Goal: Task Accomplishment & Management: Complete application form

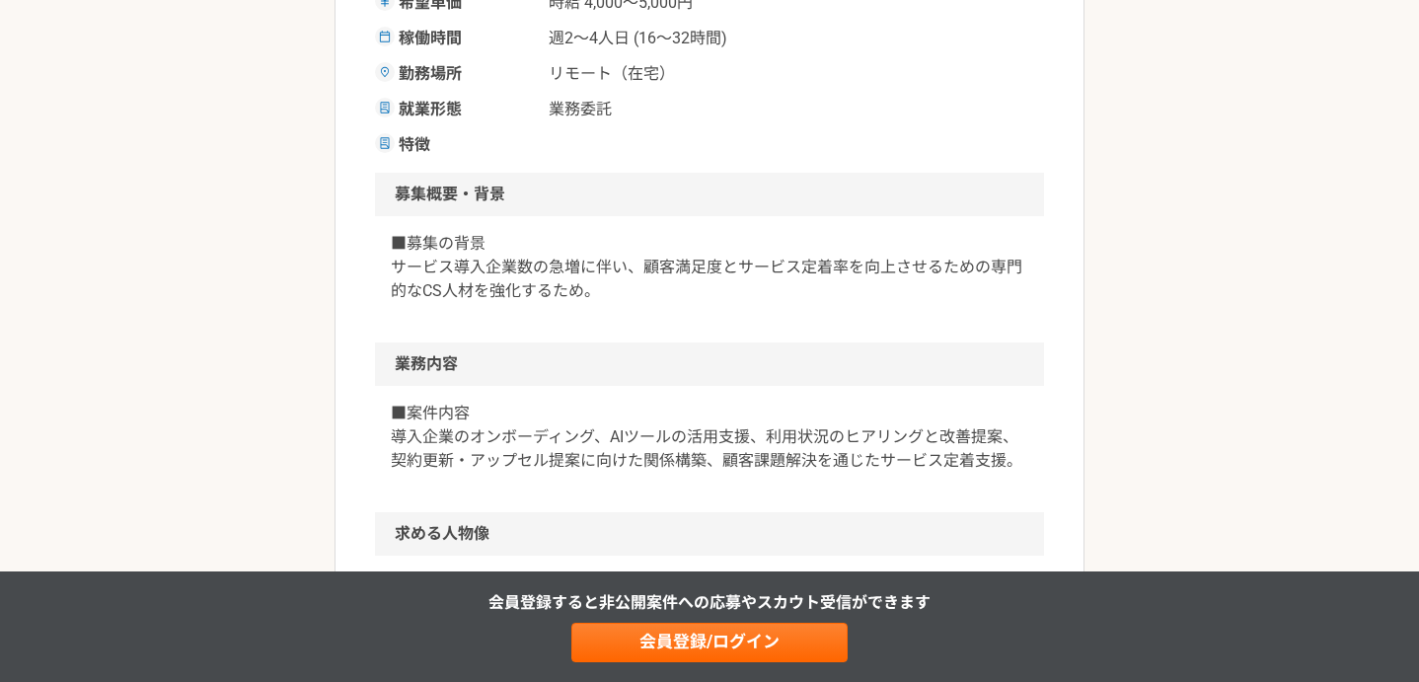
scroll to position [477, 0]
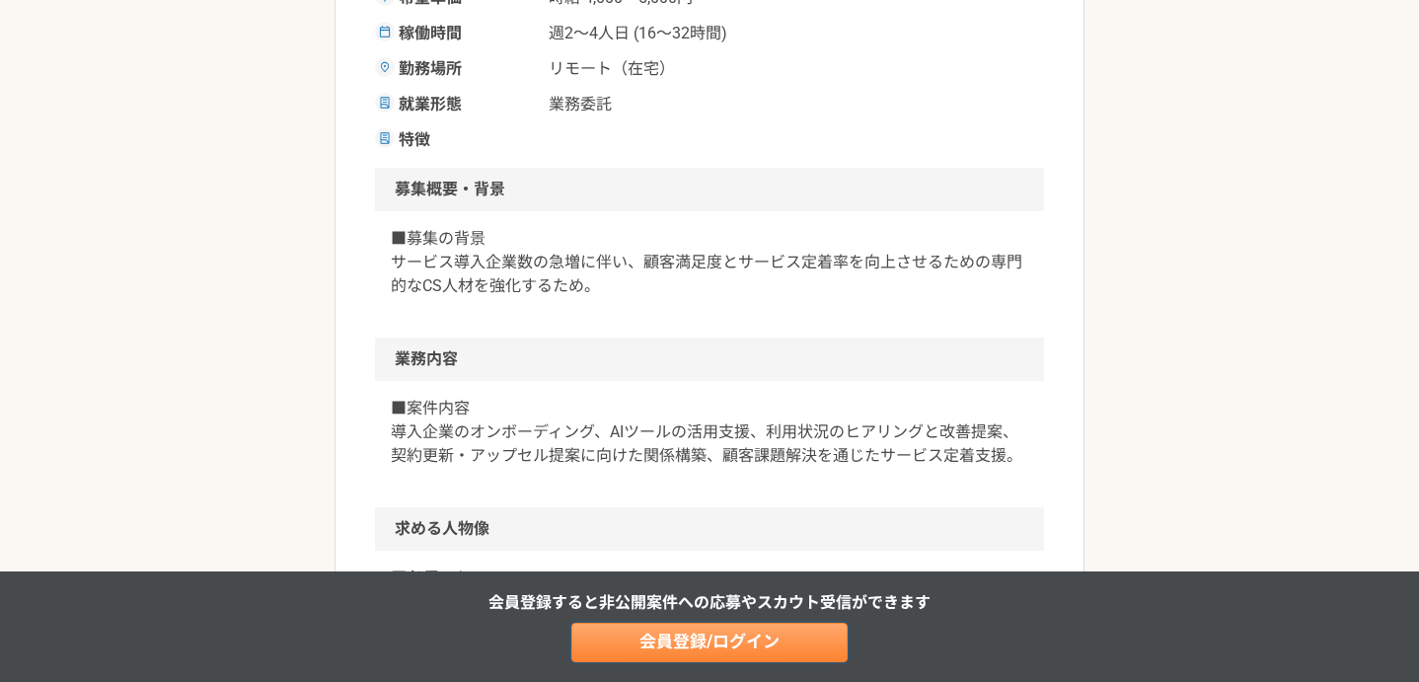
click at [722, 644] on link "会員登録/ログイン" at bounding box center [709, 642] width 276 height 39
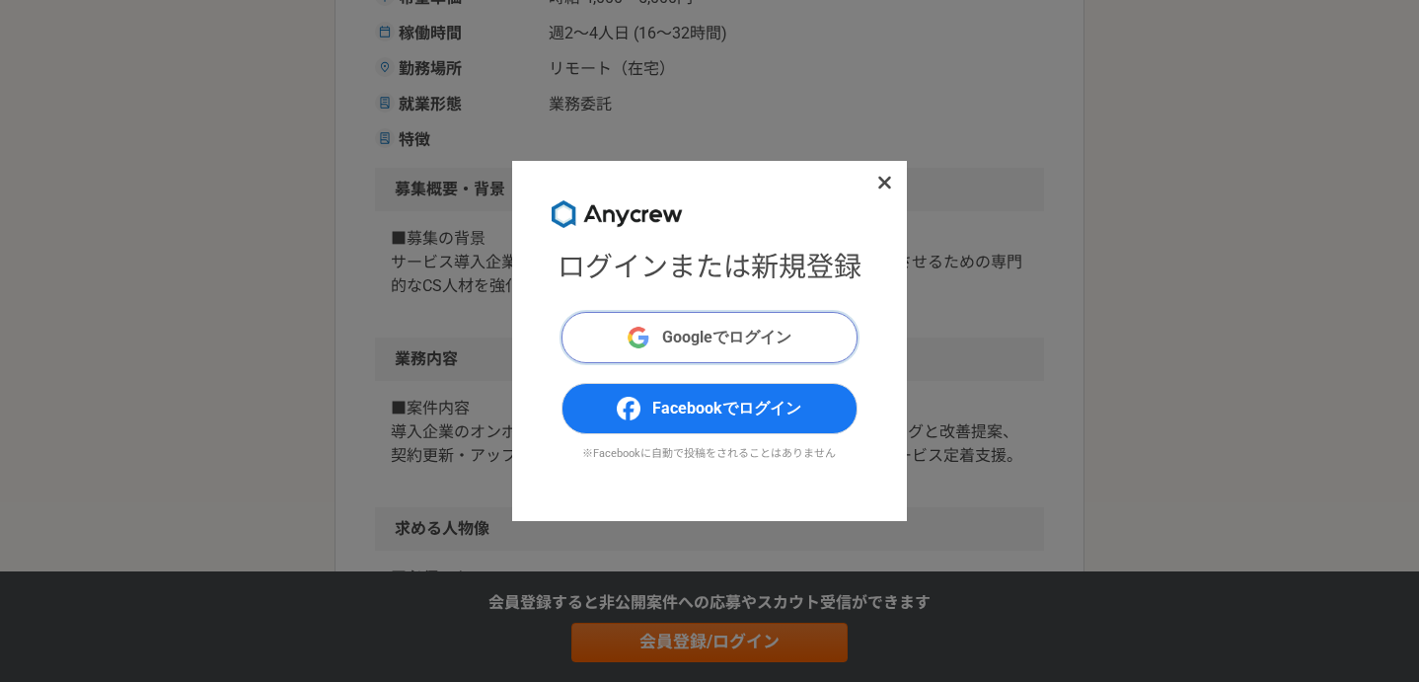
click at [743, 326] on span "Googleでログイン" at bounding box center [726, 338] width 129 height 24
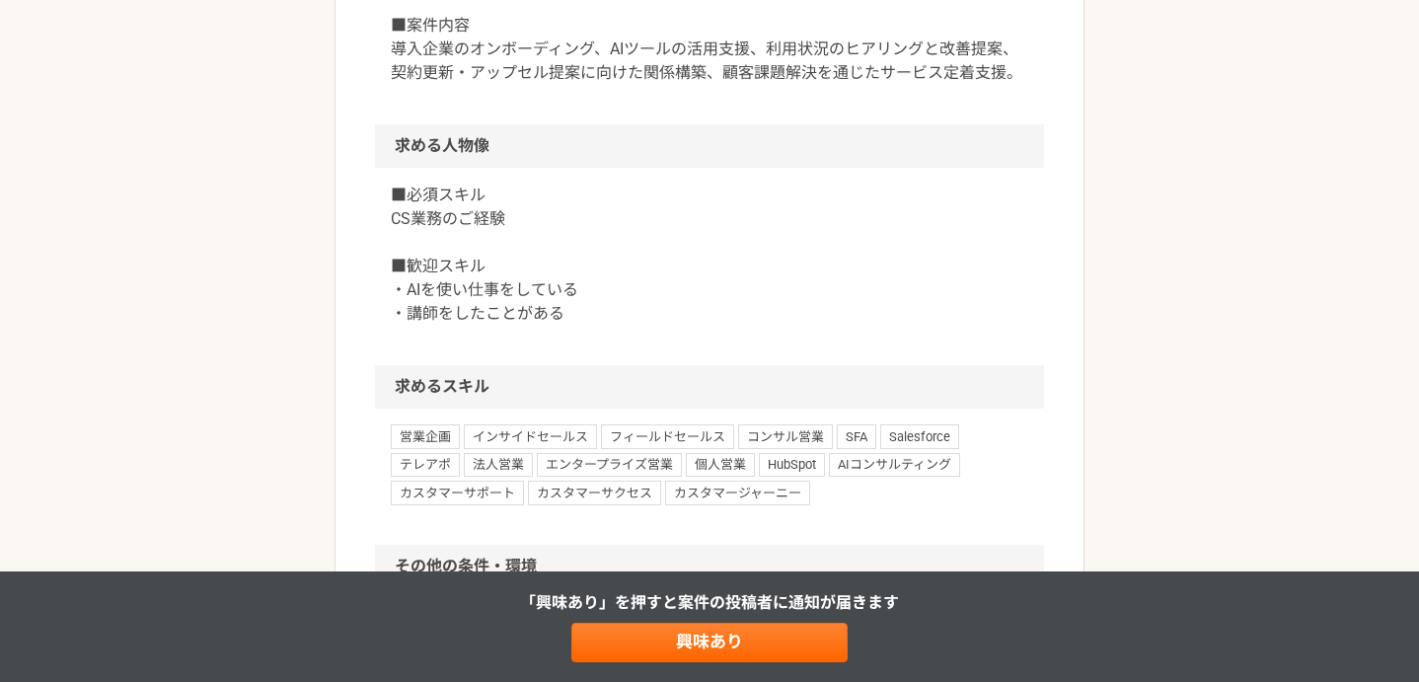
scroll to position [1082, 0]
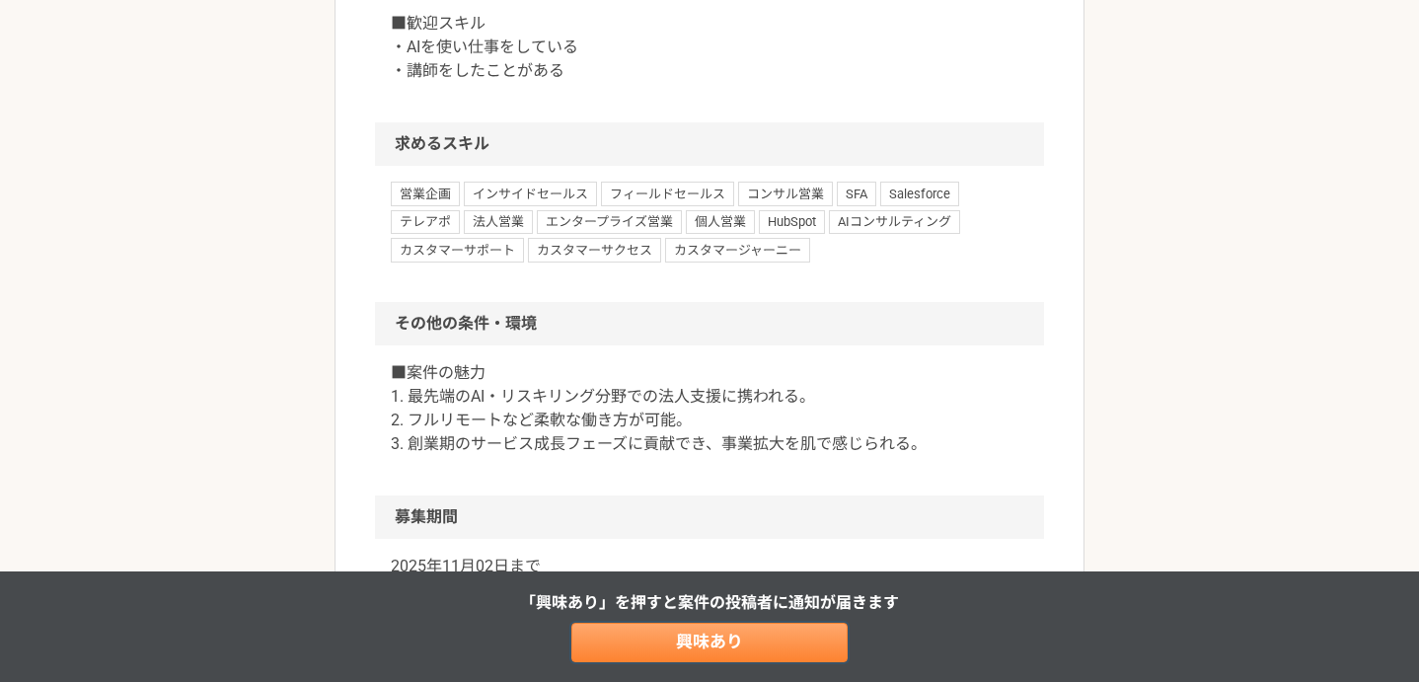
click at [738, 644] on link "興味あり" at bounding box center [709, 642] width 276 height 39
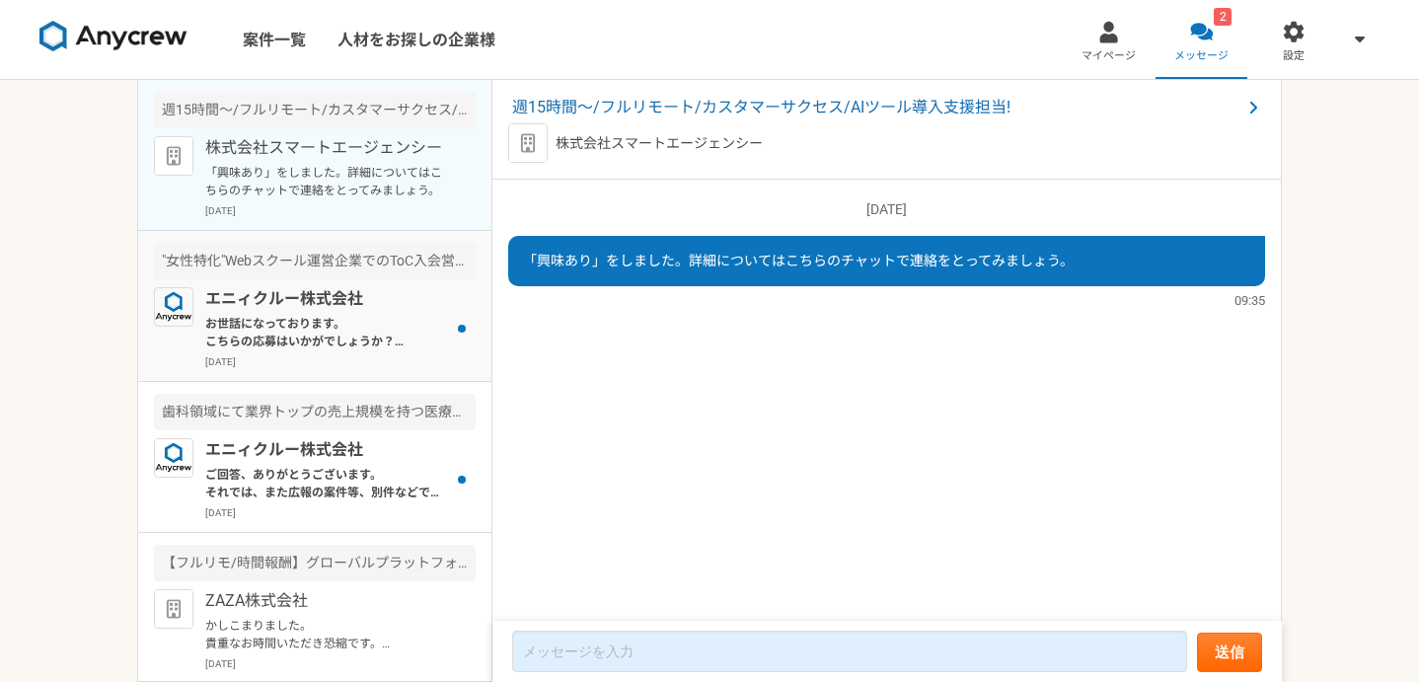
click at [331, 349] on p "お世話になっております。 こちらの応募はいかがでしょうか？ ご確認よろしくお願いいたします。" at bounding box center [327, 333] width 244 height 36
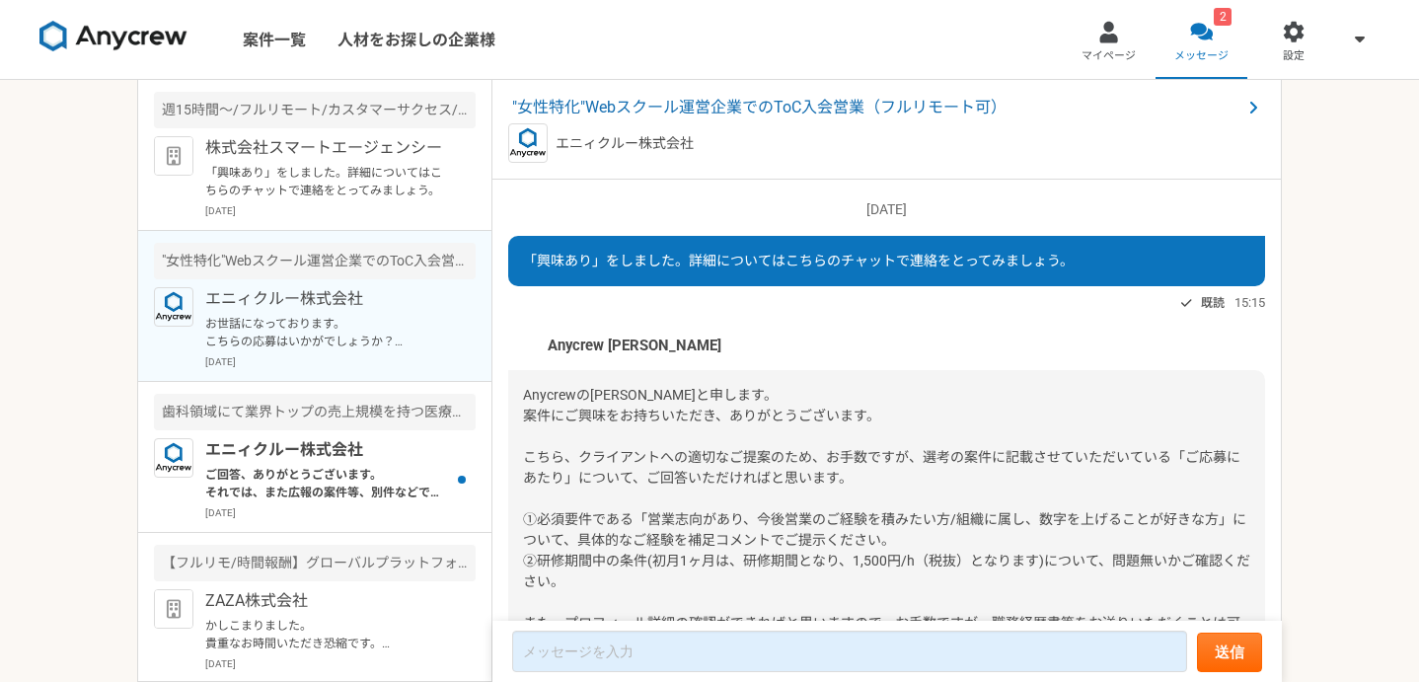
scroll to position [418, 0]
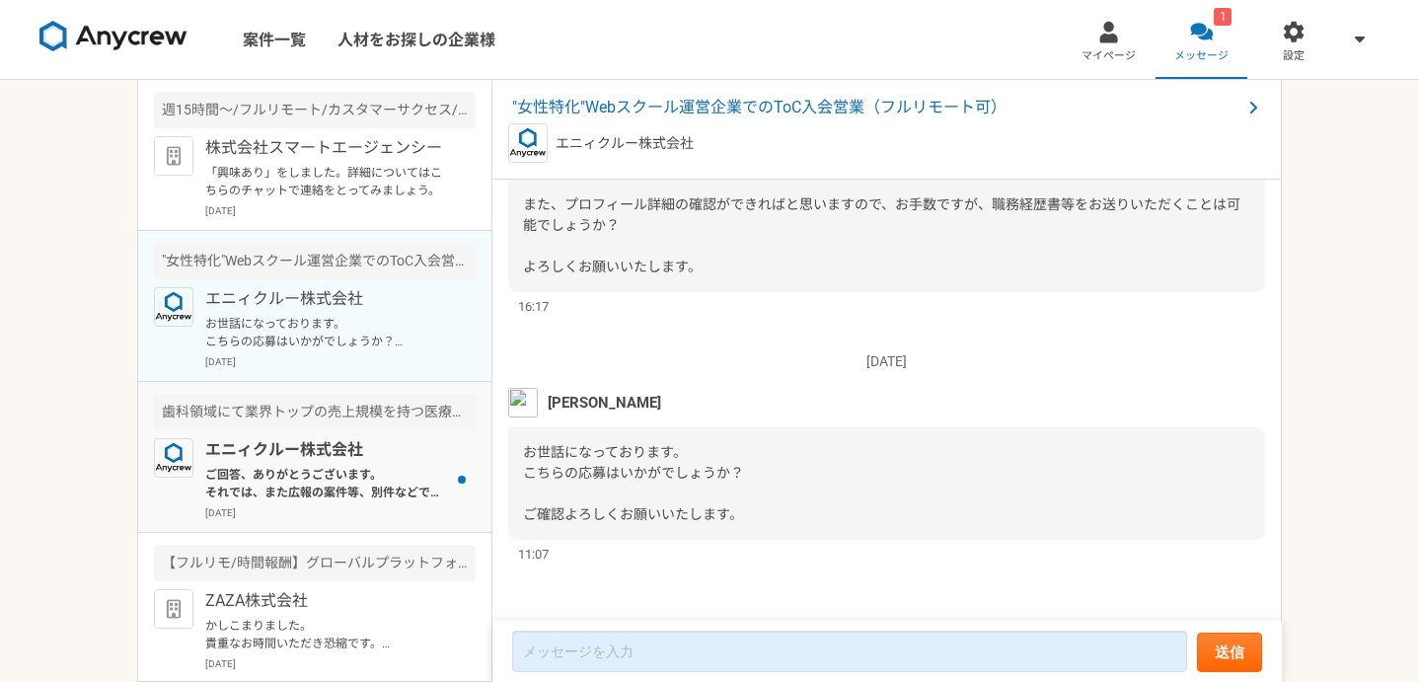
click at [343, 484] on p "ご回答、ありがとうございます。 それでは、また広報の案件等、別件などでご相談させていただければと思いますので、よろしくお願いいたします。" at bounding box center [327, 484] width 244 height 36
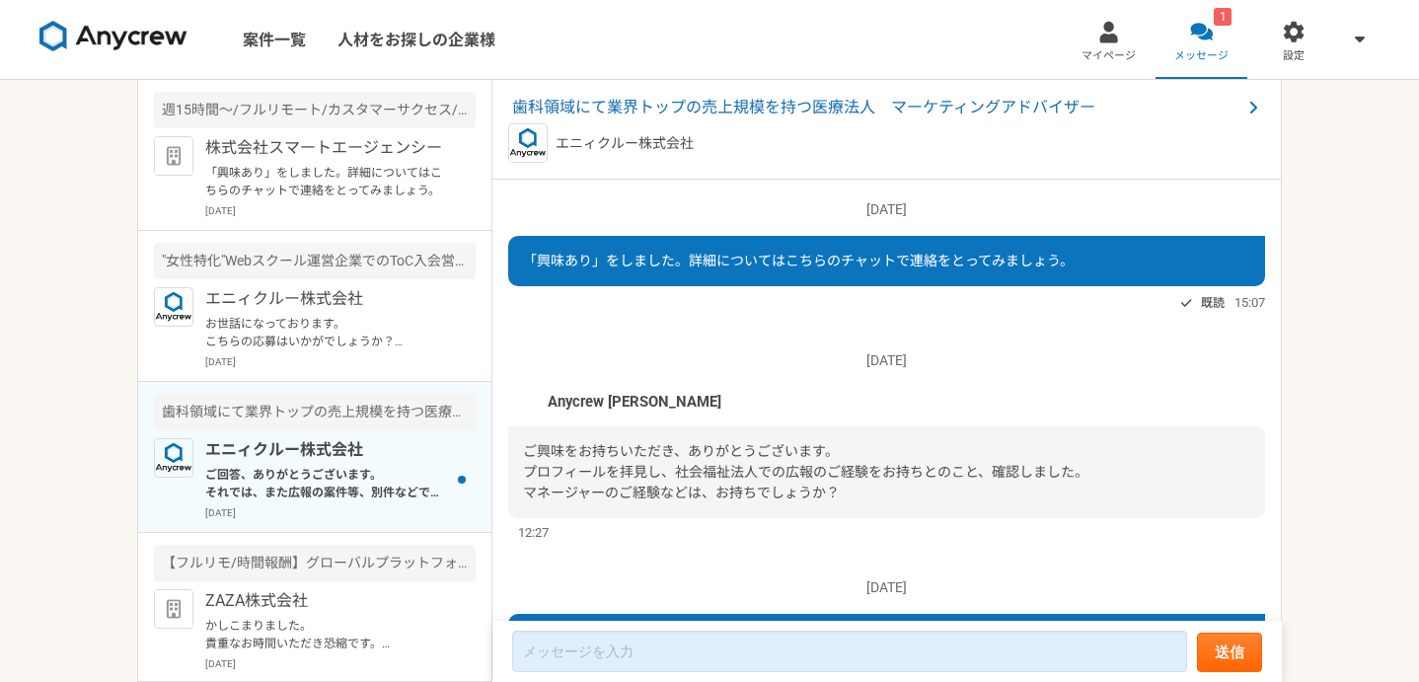
scroll to position [377, 0]
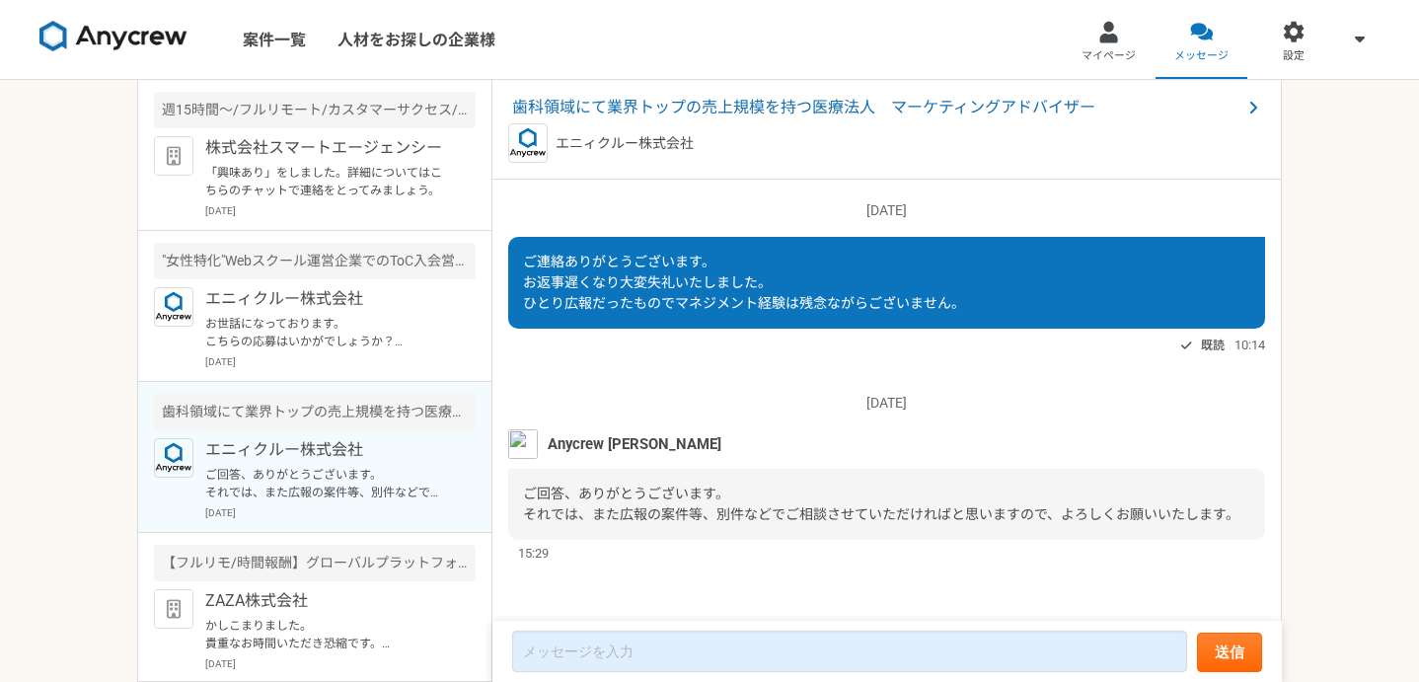
click at [141, 28] on img at bounding box center [113, 37] width 148 height 32
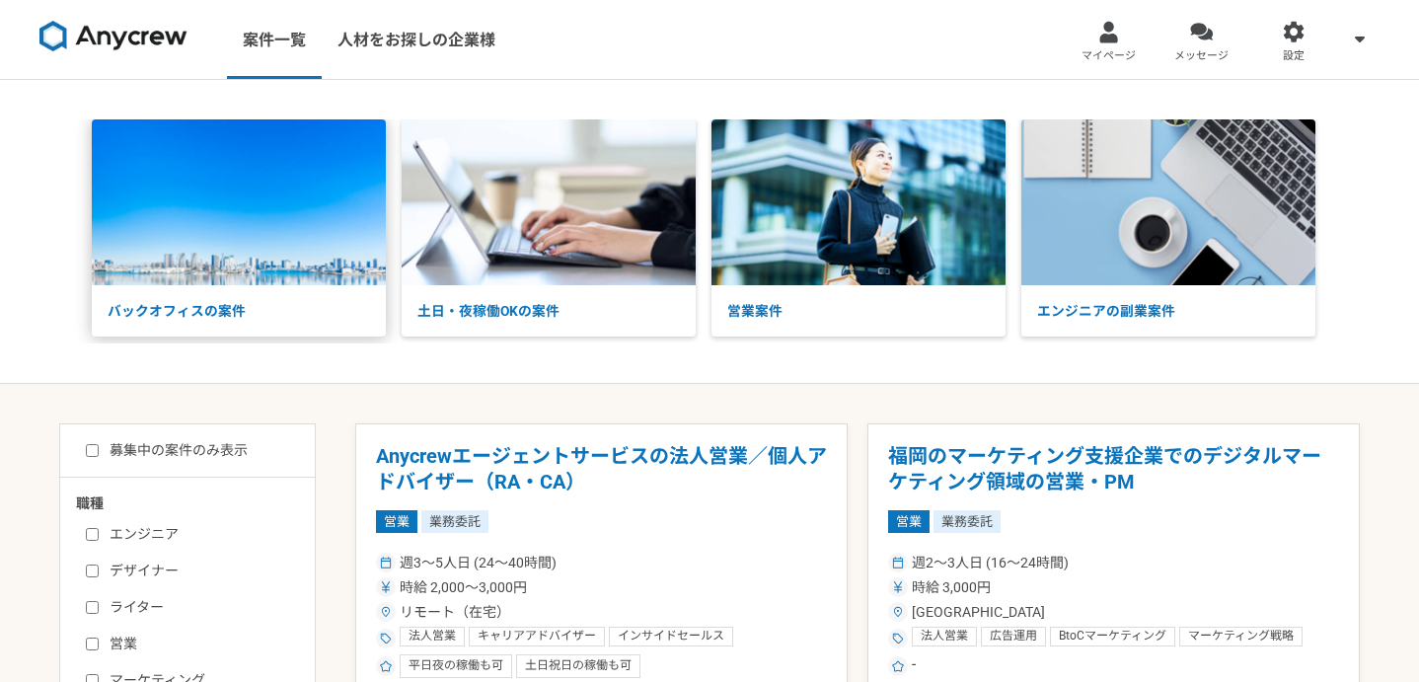
click at [240, 267] on img at bounding box center [239, 202] width 294 height 166
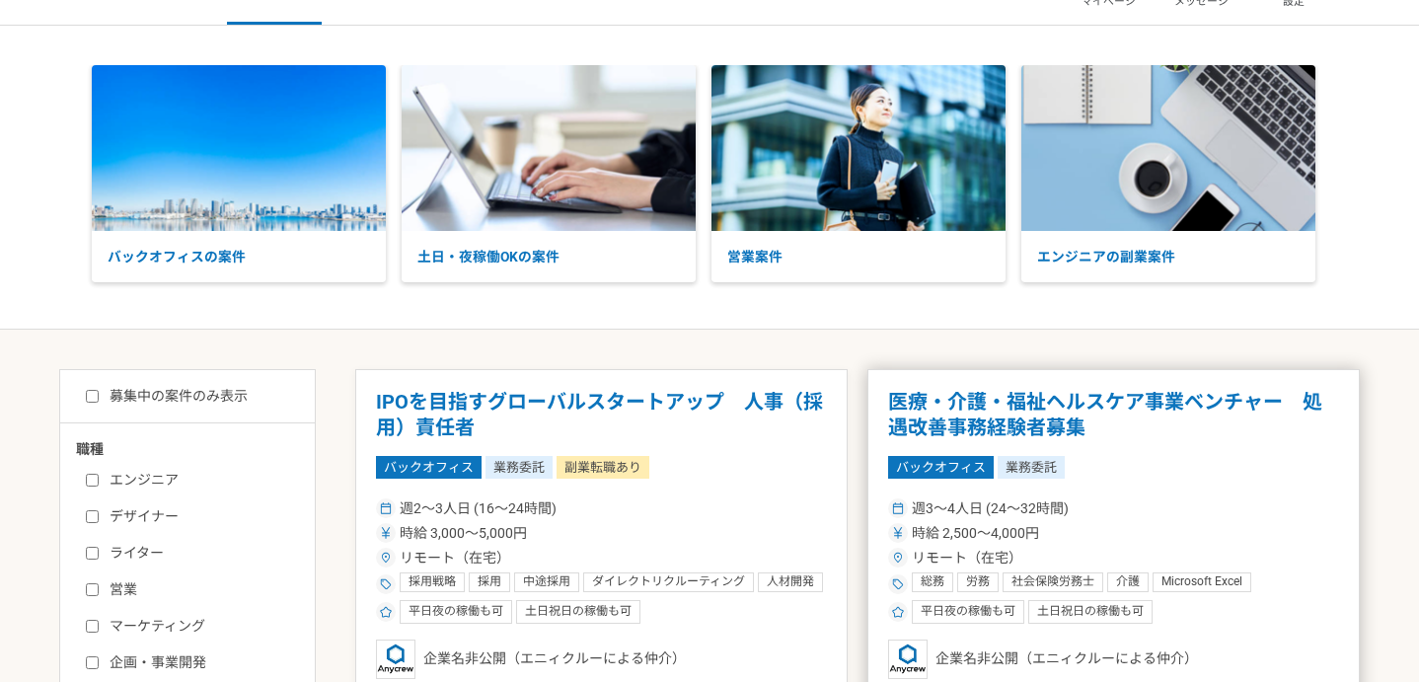
scroll to position [156, 0]
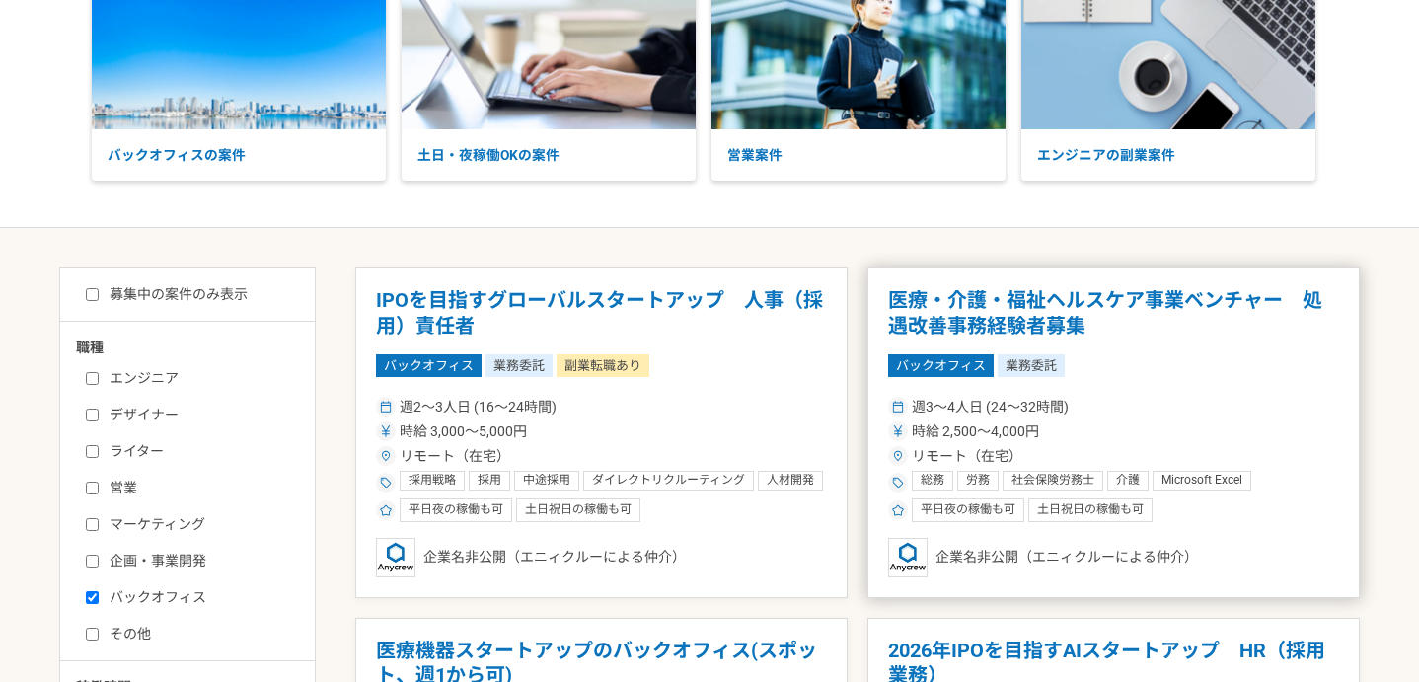
click at [1114, 298] on h1 "医療・介護・福祉ヘルスケア事業ベンチャー　処遇改善事務経験者募集" at bounding box center [1113, 313] width 451 height 50
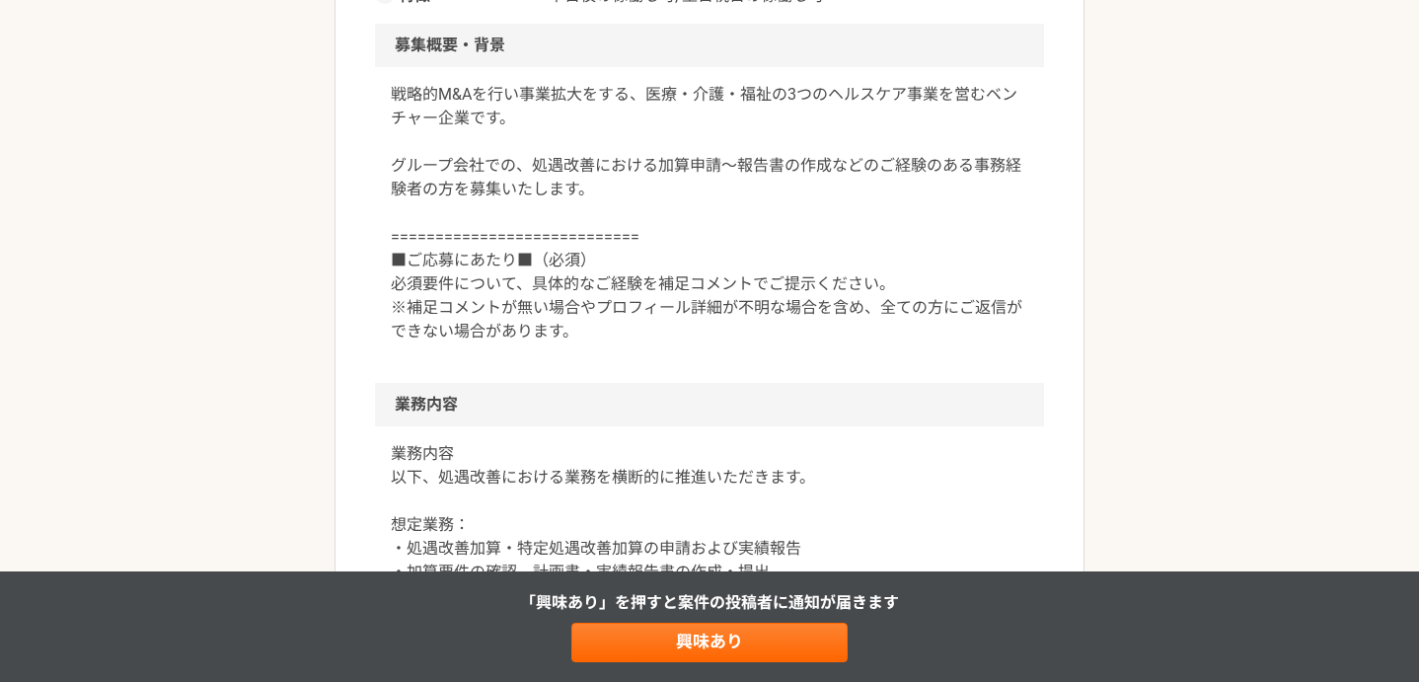
scroll to position [680, 0]
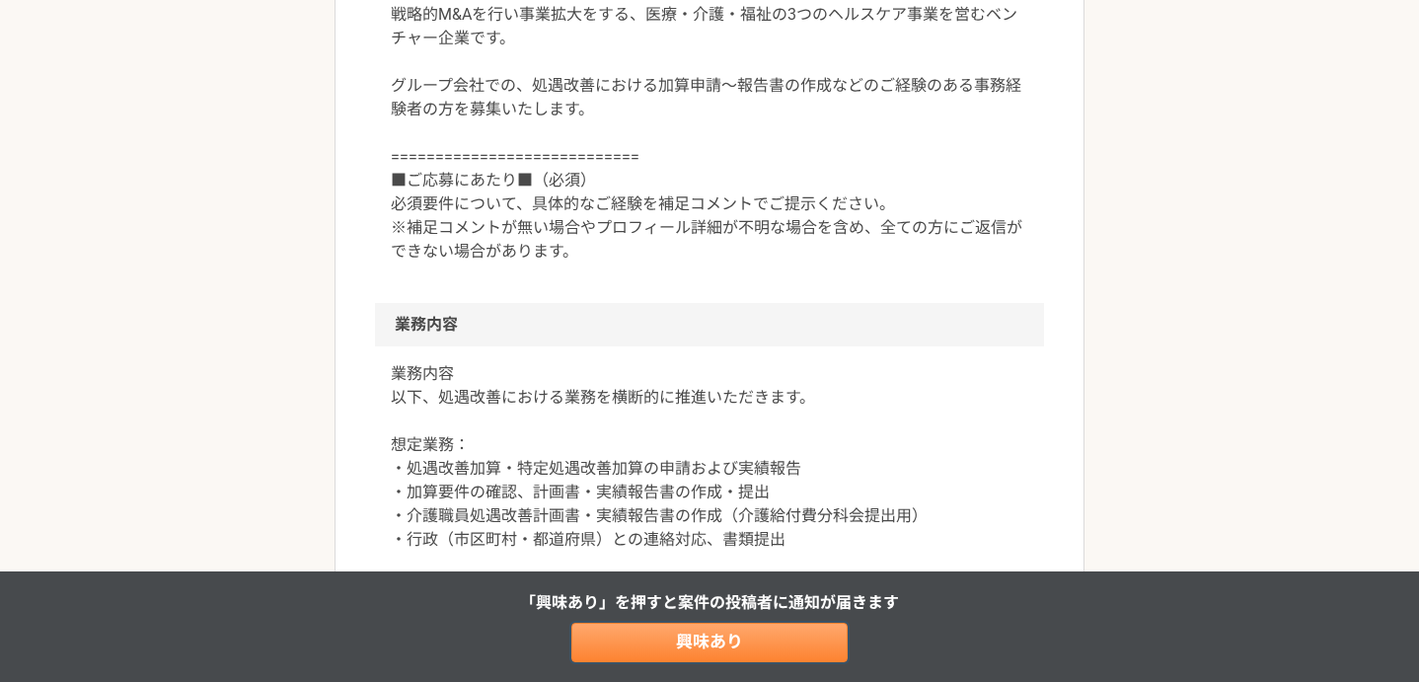
click at [762, 639] on link "興味あり" at bounding box center [709, 642] width 276 height 39
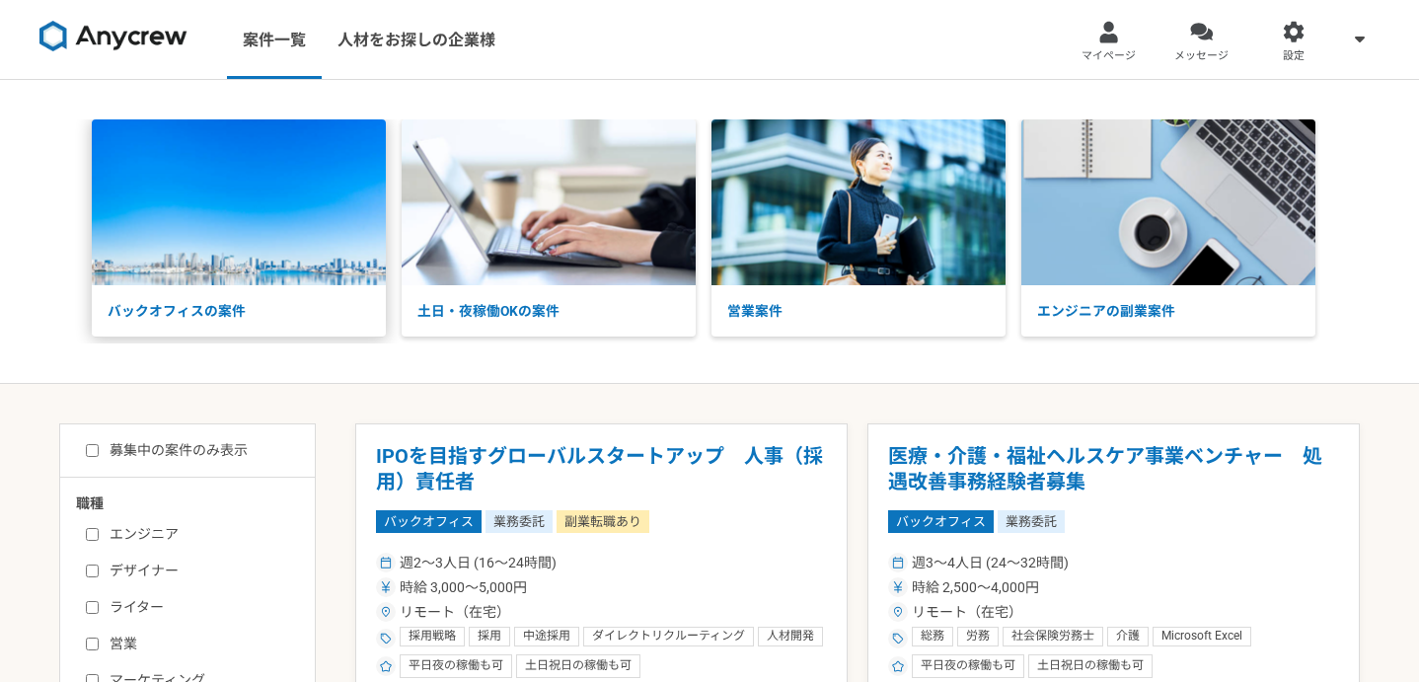
click at [273, 316] on p "バックオフィスの案件" at bounding box center [239, 311] width 294 height 52
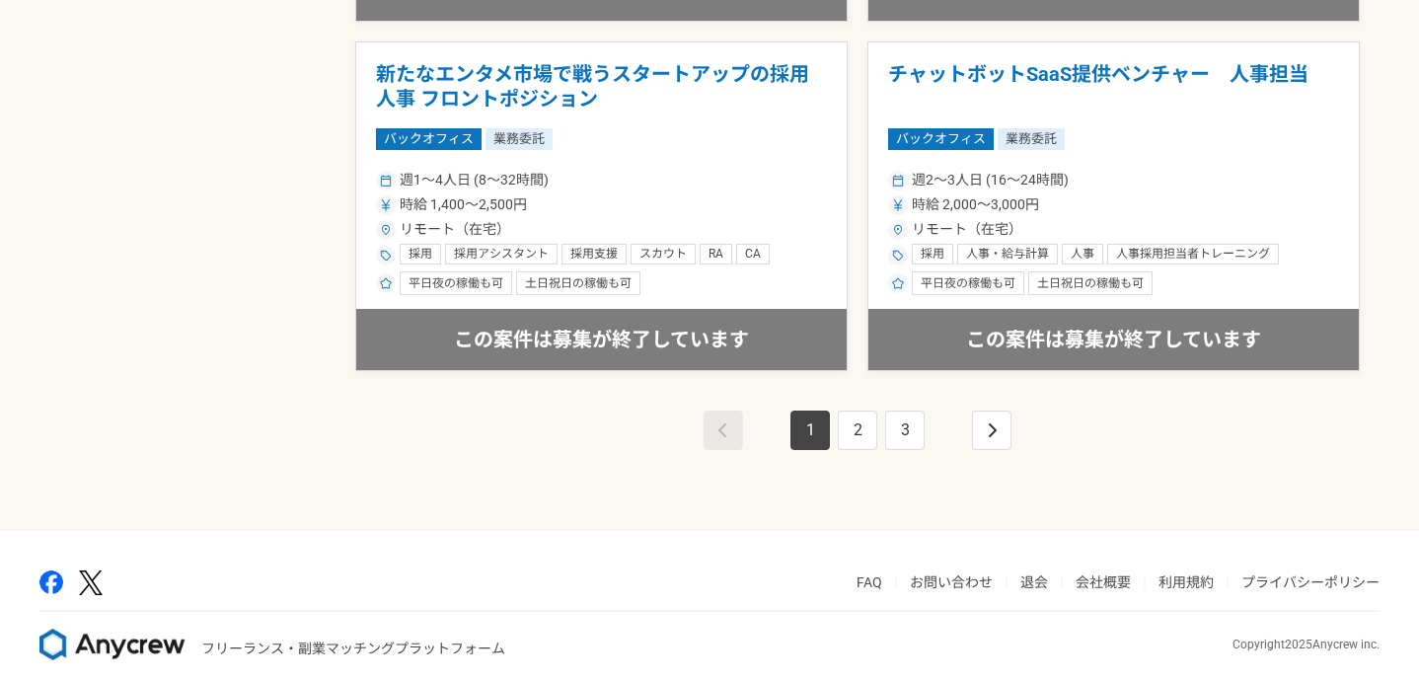
scroll to position [3551, 0]
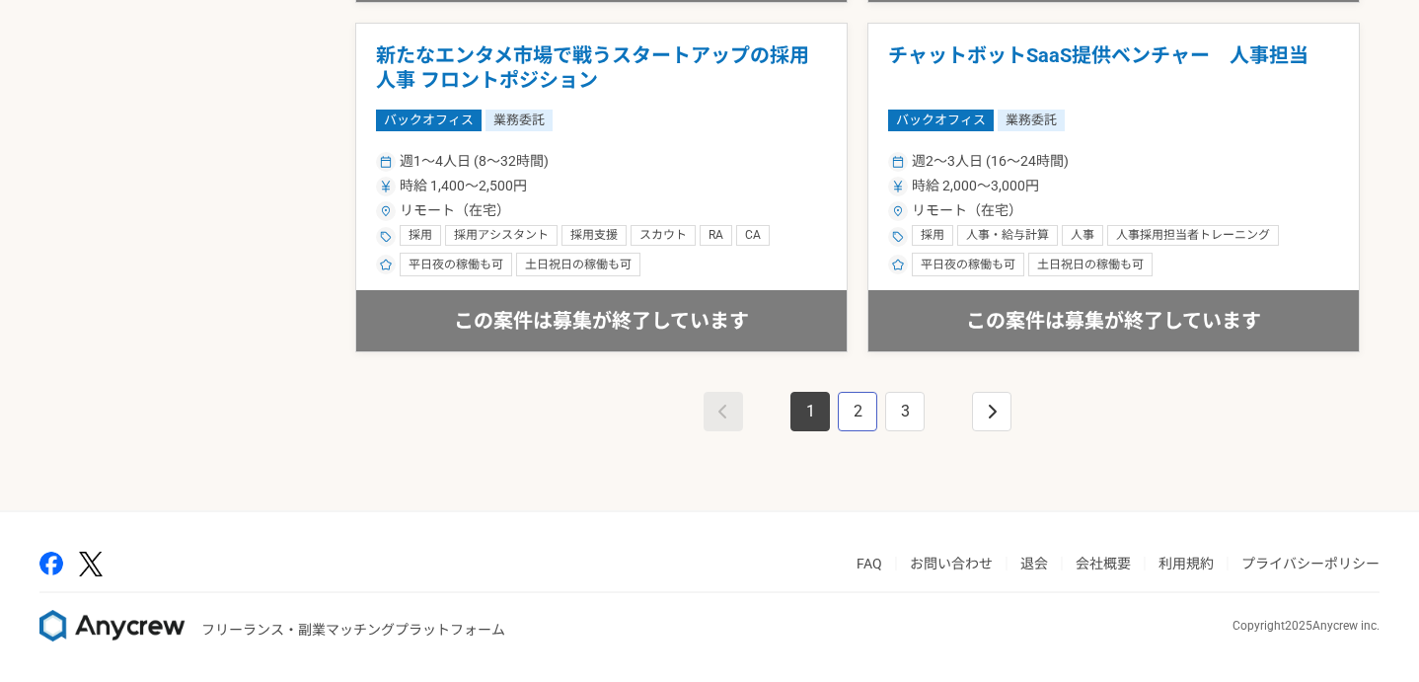
click at [855, 413] on link "2" at bounding box center [857, 411] width 39 height 39
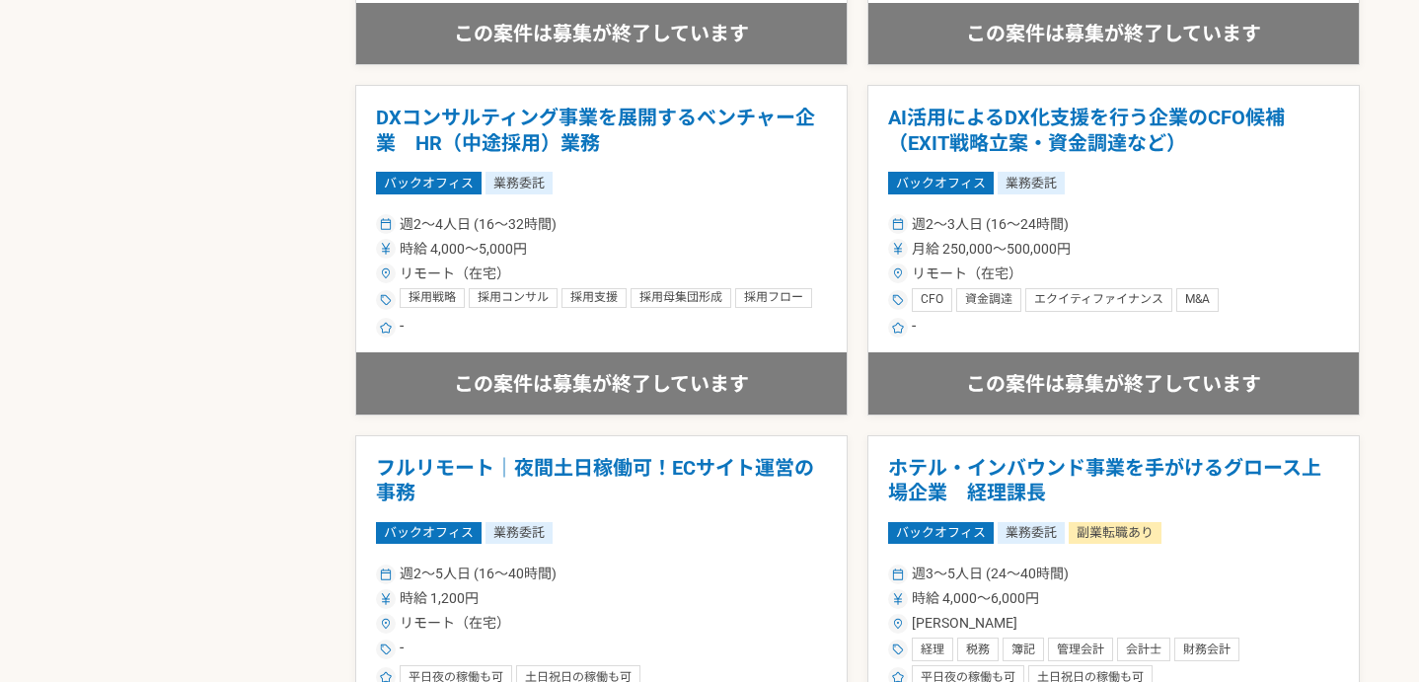
scroll to position [3326, 0]
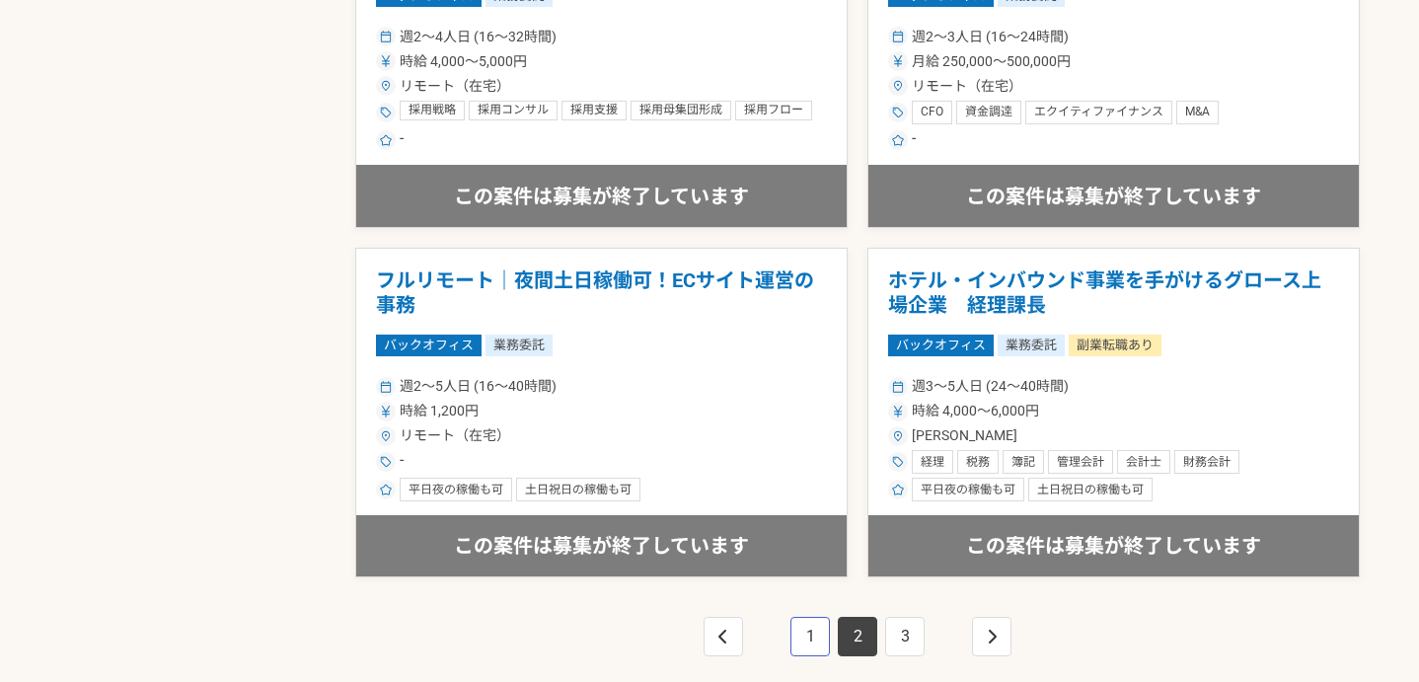
click at [803, 648] on link "1" at bounding box center [809, 636] width 39 height 39
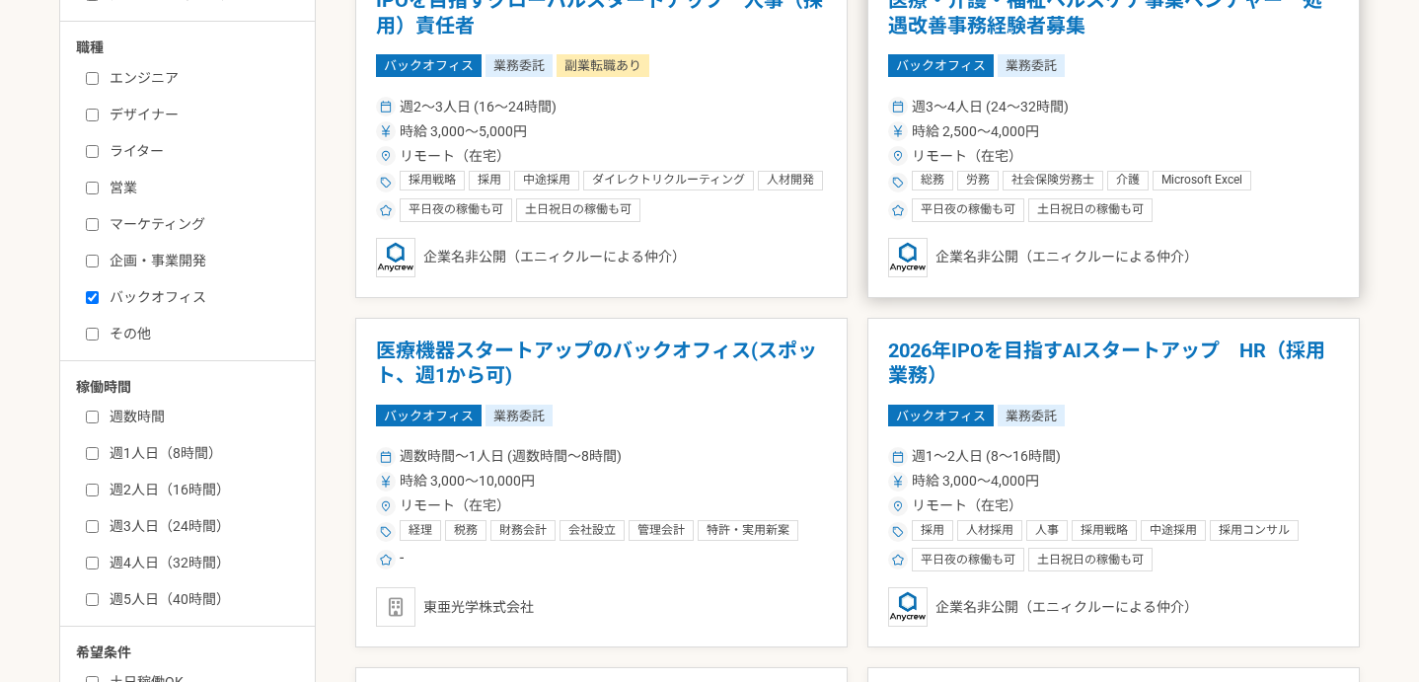
scroll to position [826, 0]
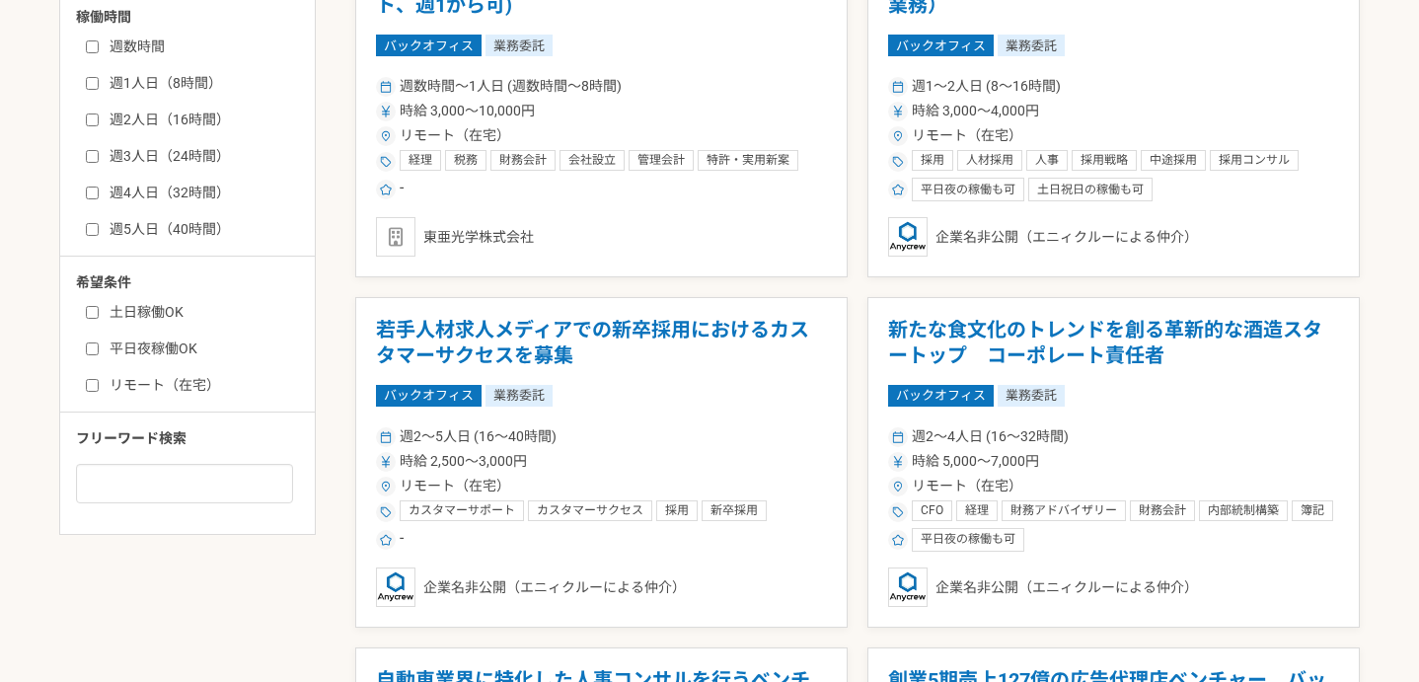
click at [93, 384] on input "リモート（在宅）" at bounding box center [92, 385] width 13 height 13
checkbox input "true"
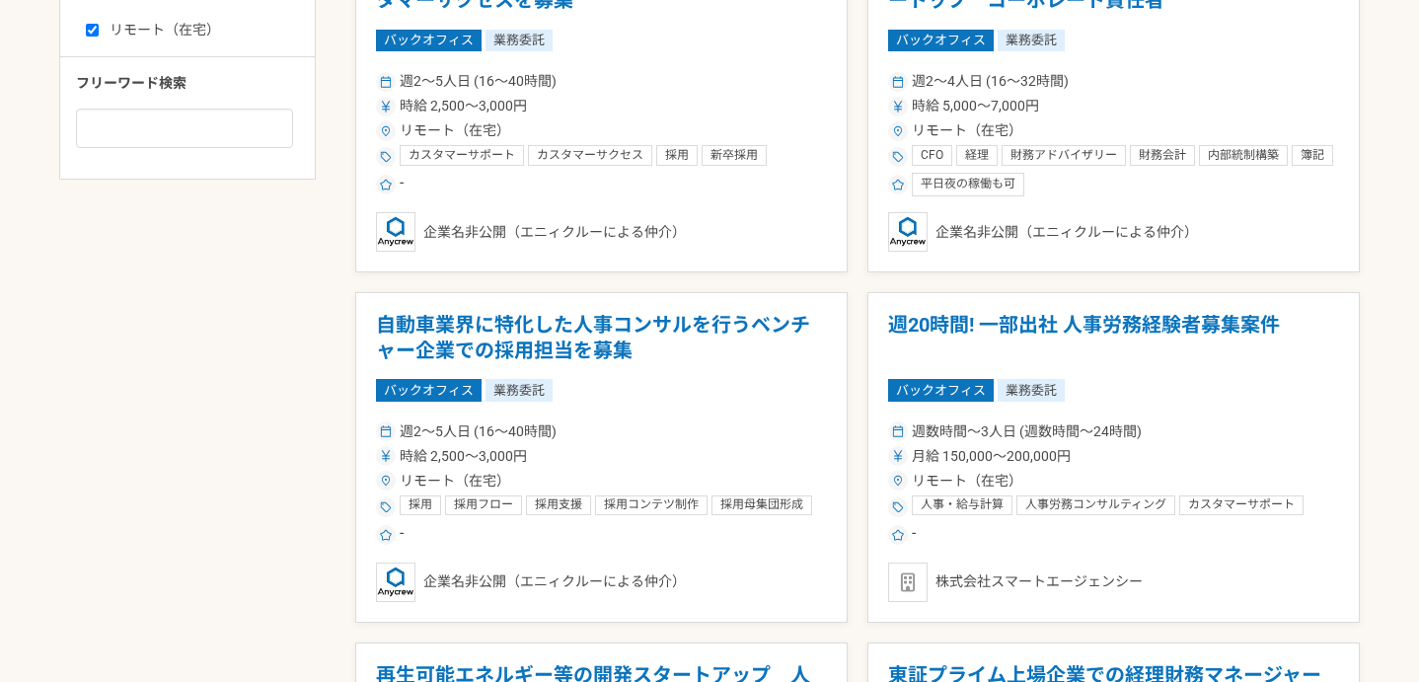
scroll to position [903, 0]
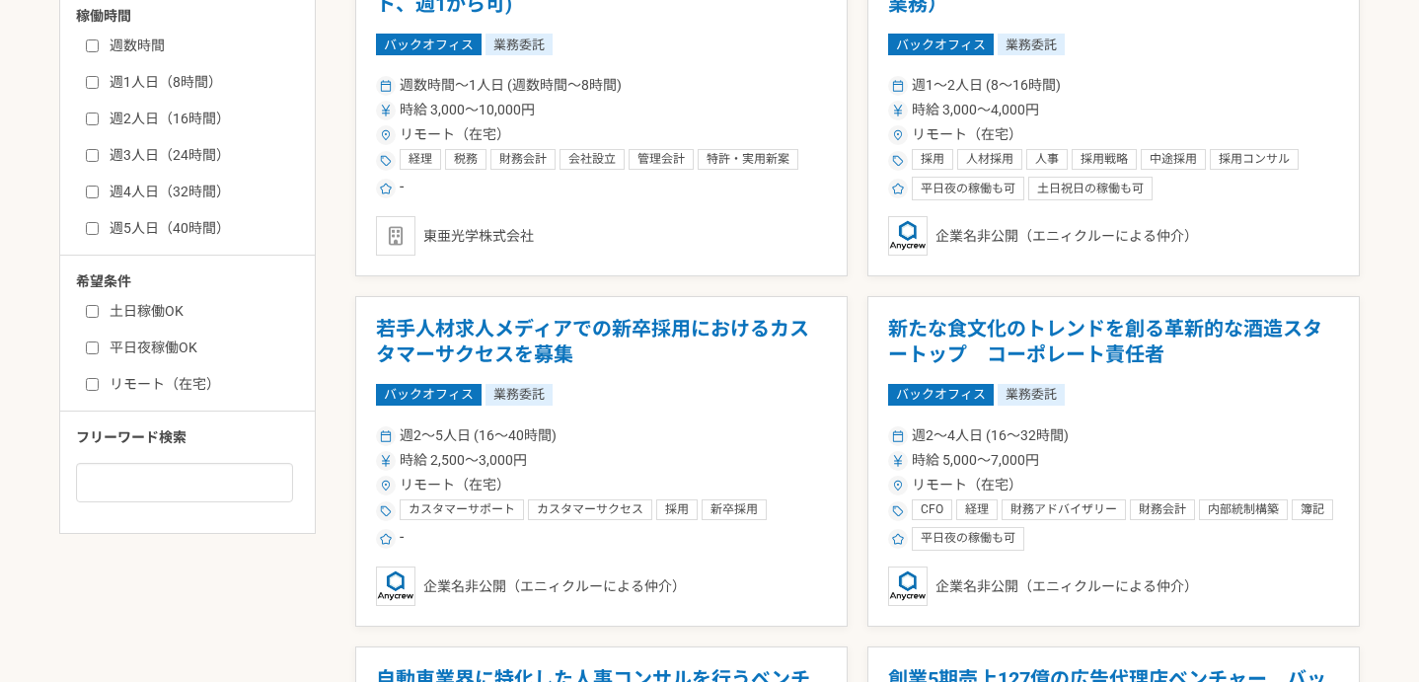
scroll to position [737, 0]
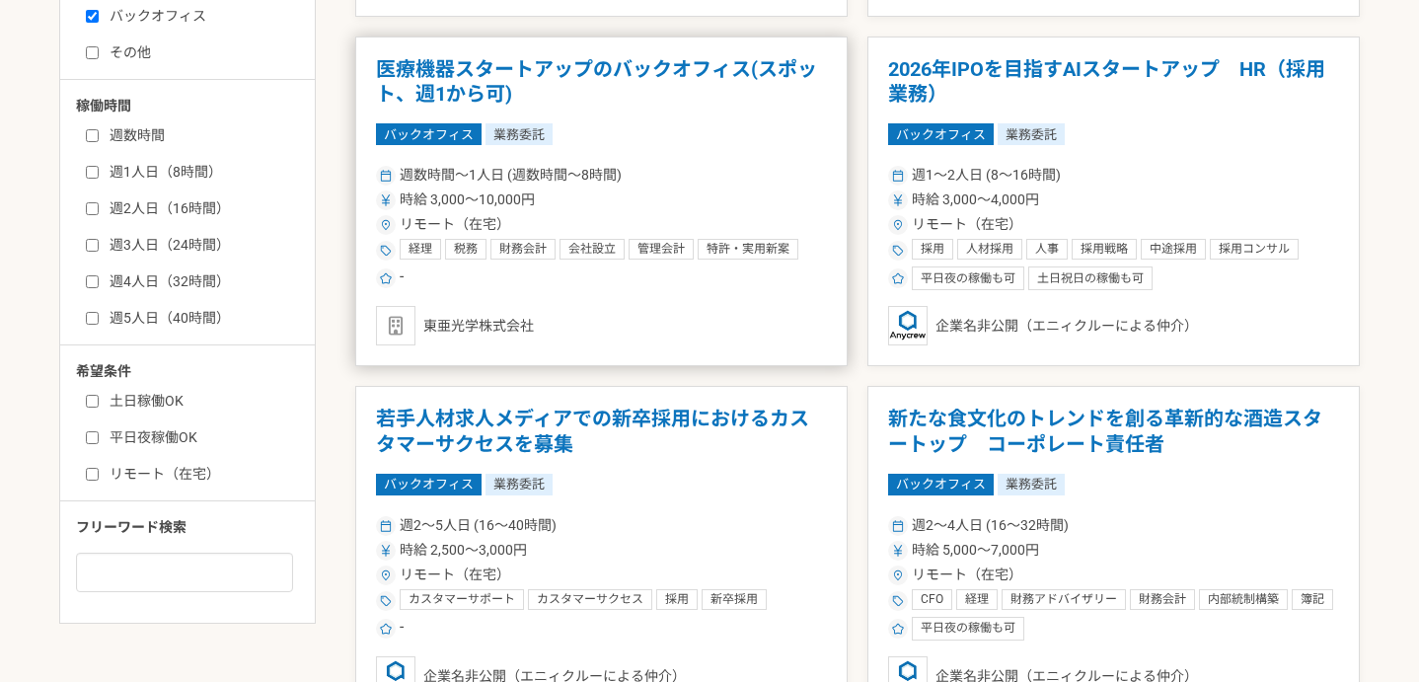
click at [641, 60] on h1 "医療機器スタートアップのバックオフィス(スポット、週1から可)" at bounding box center [601, 82] width 451 height 50
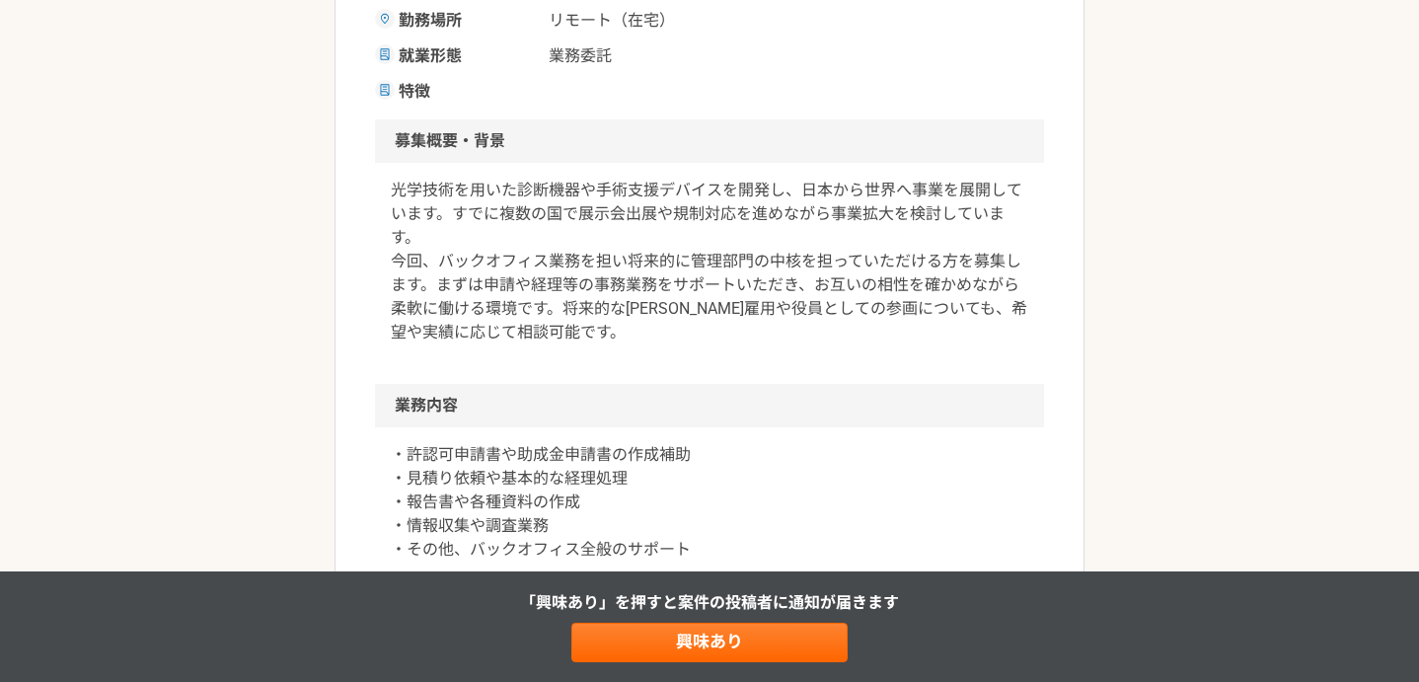
scroll to position [518, 0]
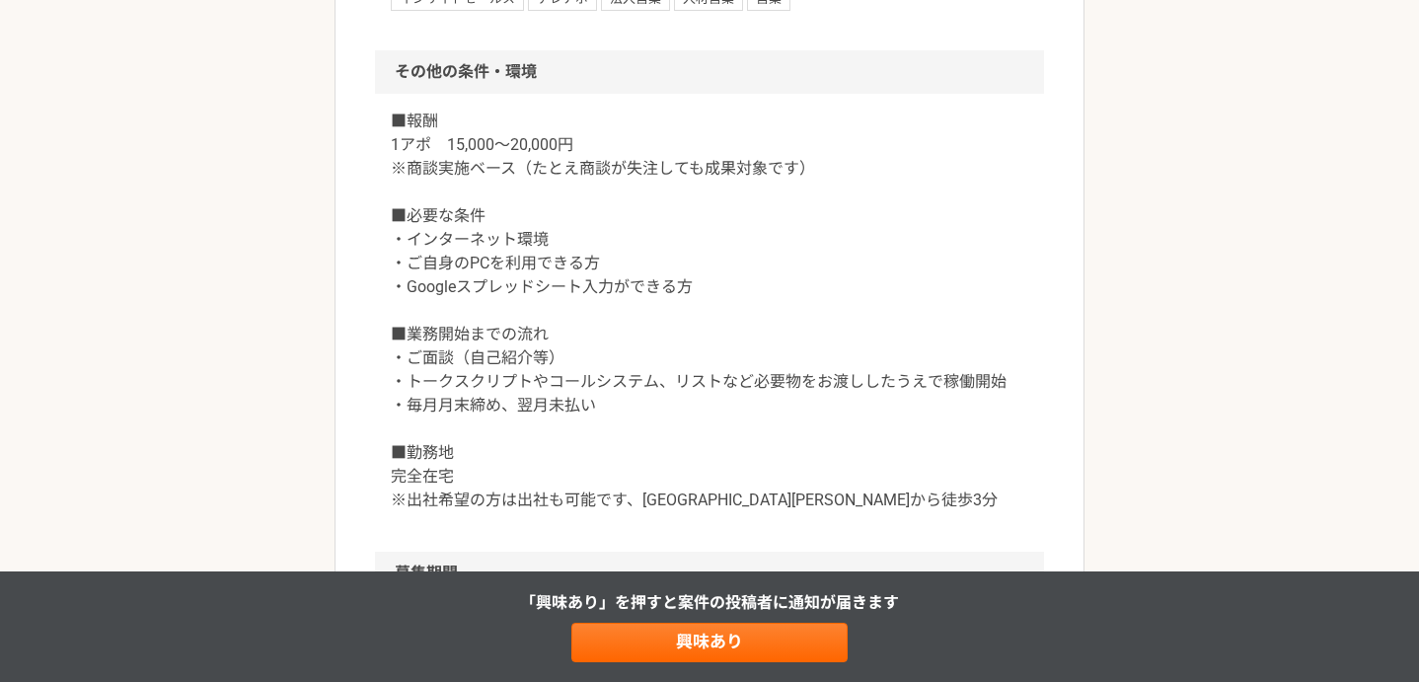
scroll to position [1922, 0]
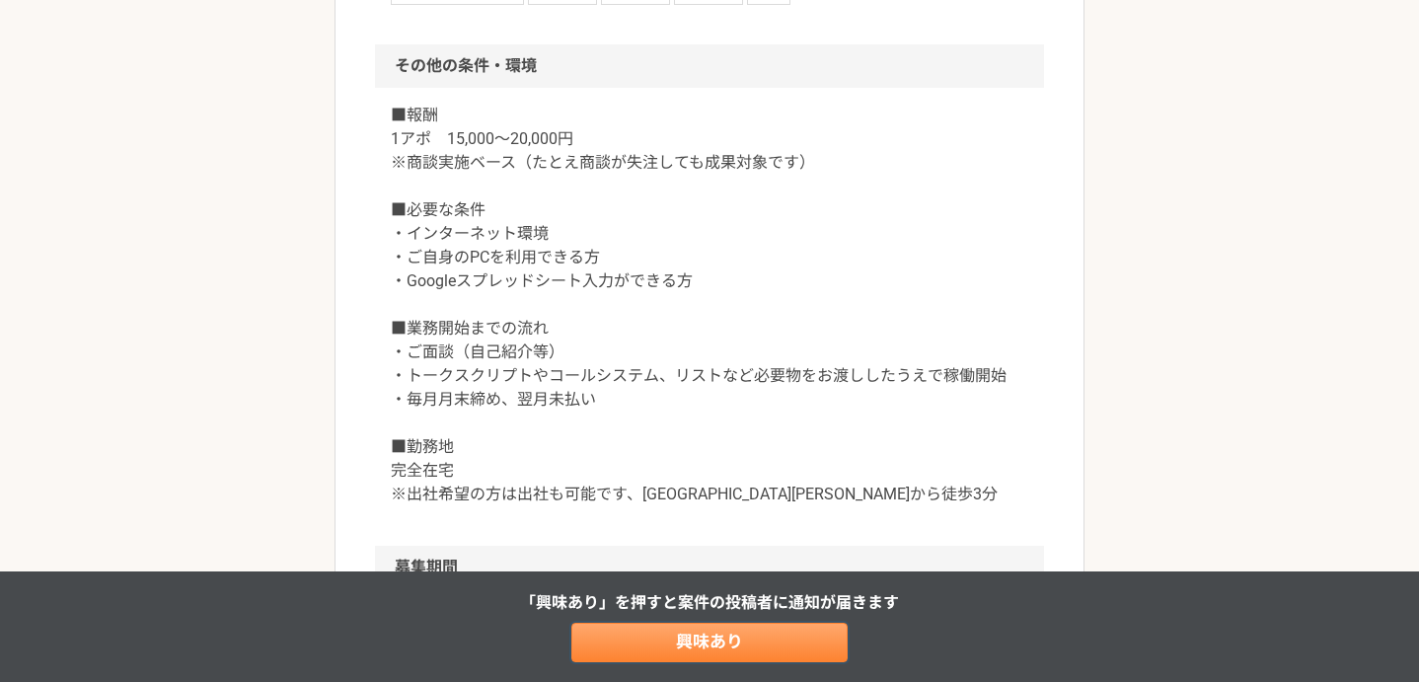
click at [742, 631] on link "興味あり" at bounding box center [709, 642] width 276 height 39
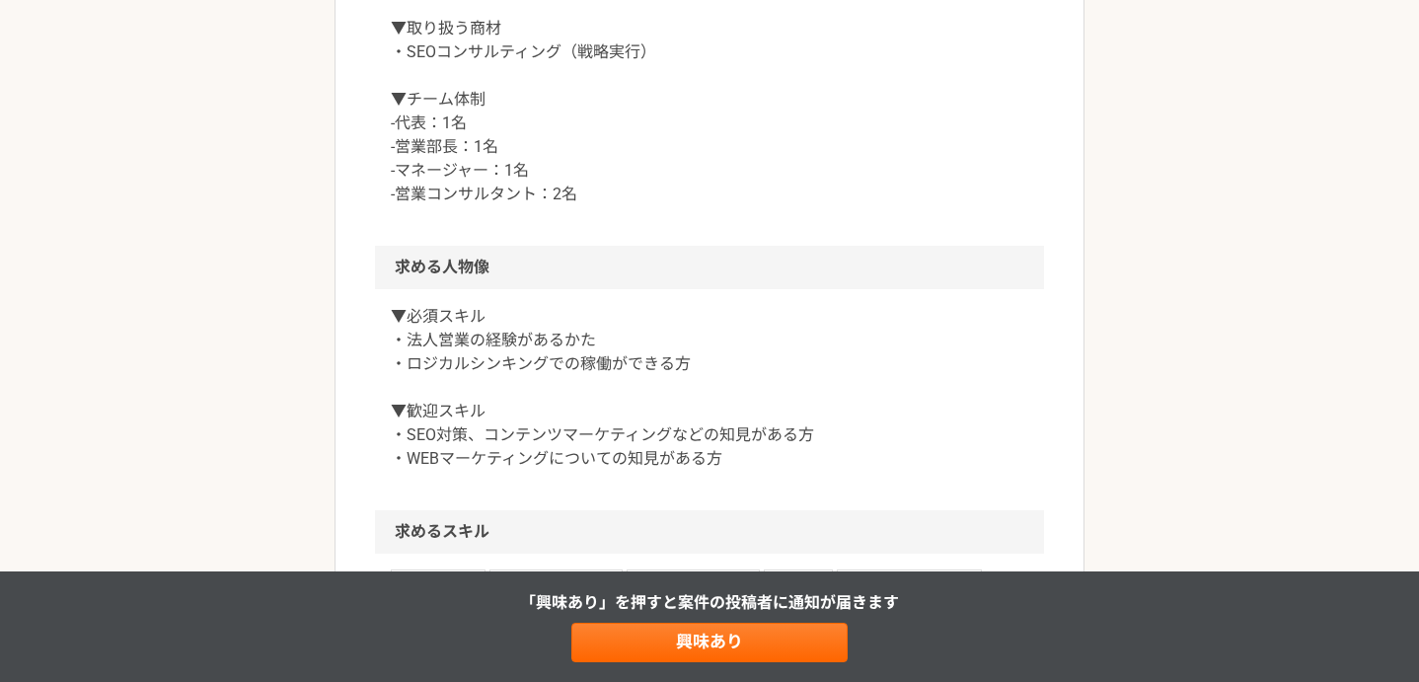
scroll to position [1258, 0]
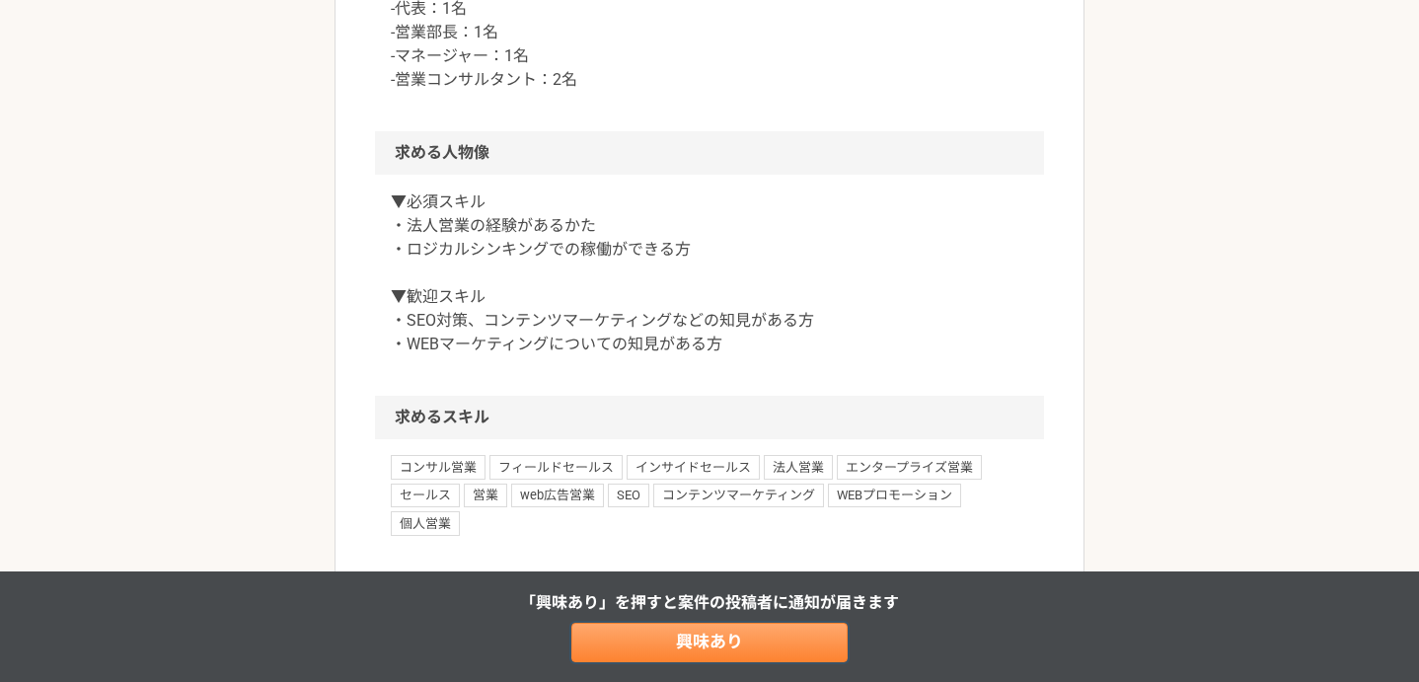
click at [754, 642] on link "興味あり" at bounding box center [709, 642] width 276 height 39
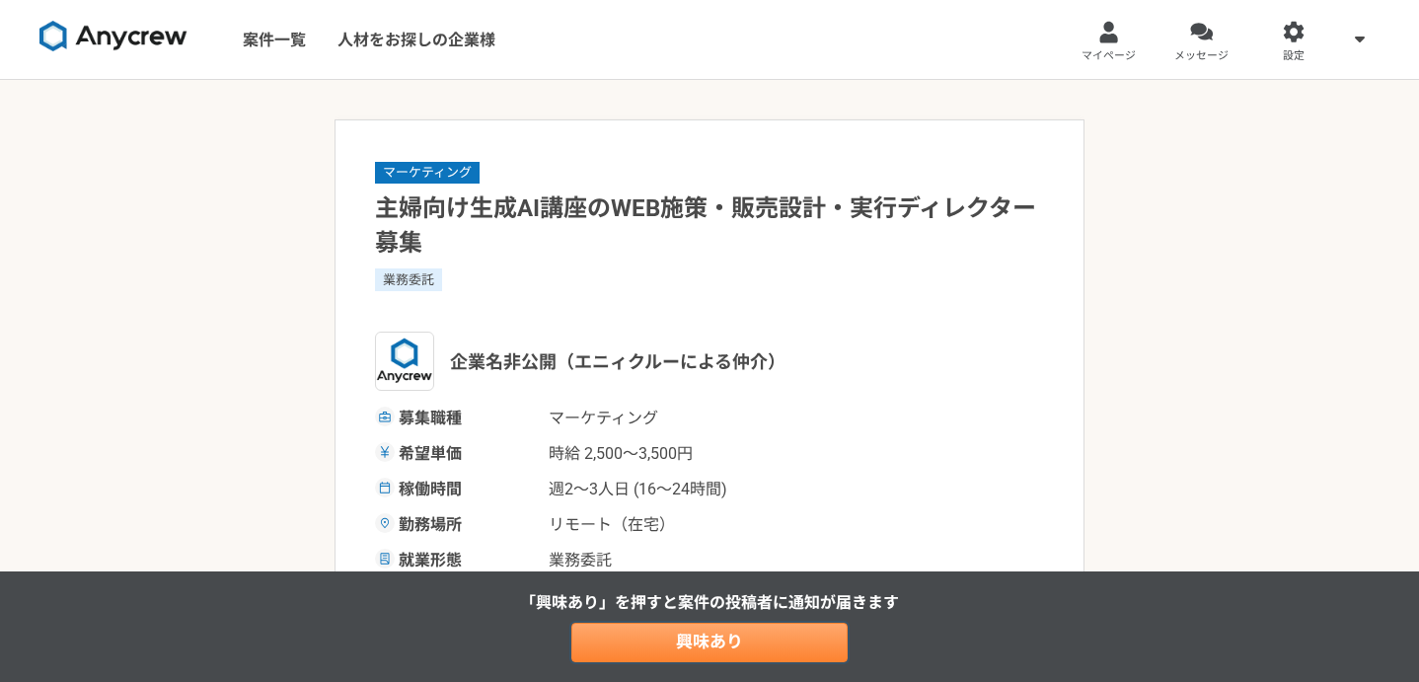
click at [727, 642] on link "興味あり" at bounding box center [709, 642] width 276 height 39
